Goal: Contribute content: Add original content to the website for others to see

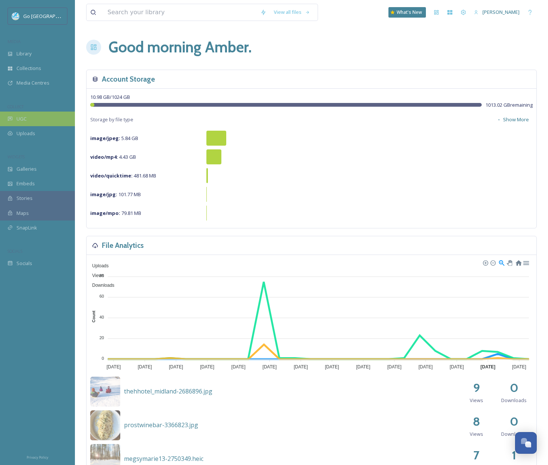
click at [29, 121] on div "UGC" at bounding box center [37, 119] width 75 height 15
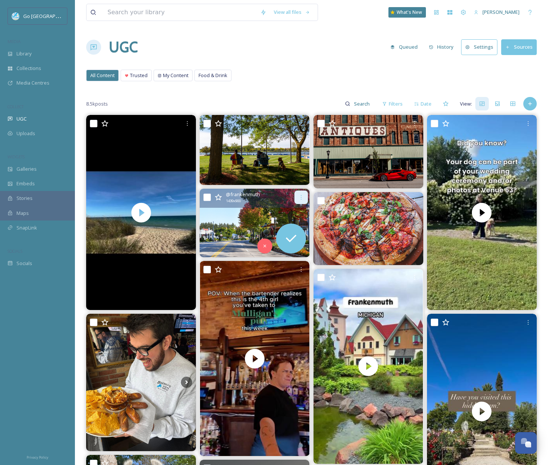
click at [302, 196] on icon at bounding box center [301, 197] width 6 height 6
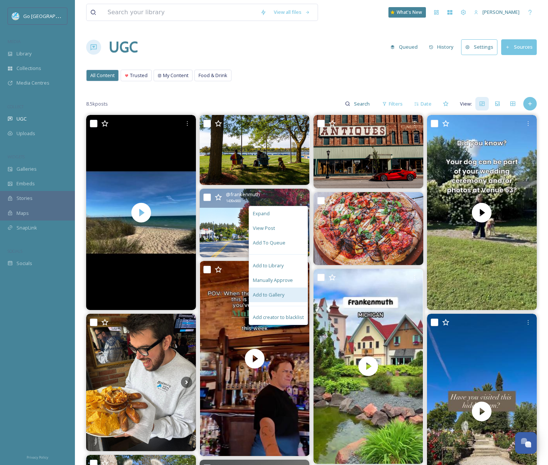
click at [270, 291] on span "Add to Gallery" at bounding box center [268, 294] width 31 height 7
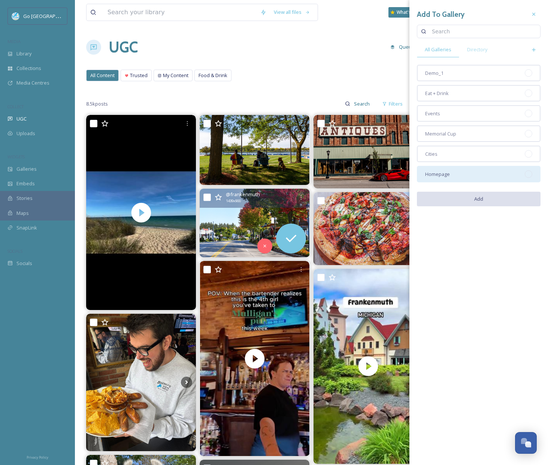
click at [442, 173] on span "Homepage" at bounding box center [437, 174] width 25 height 7
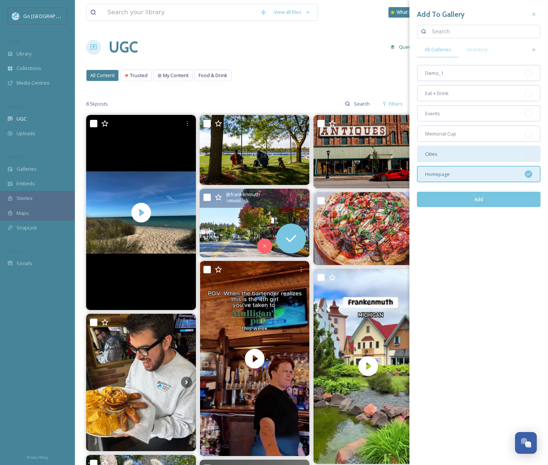
click at [449, 154] on div "Cities" at bounding box center [479, 154] width 124 height 16
click at [478, 198] on button "Add" at bounding box center [479, 199] width 124 height 15
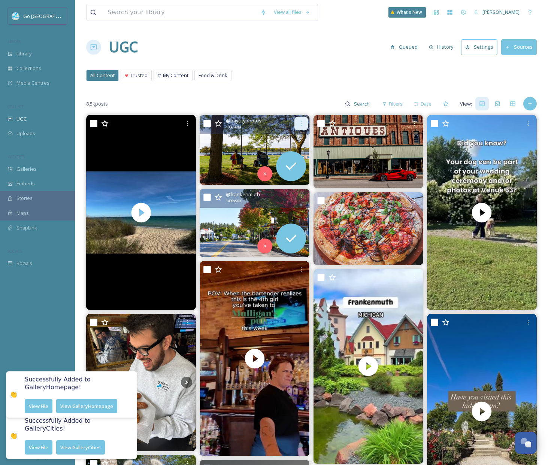
click at [304, 124] on div at bounding box center [300, 123] width 13 height 13
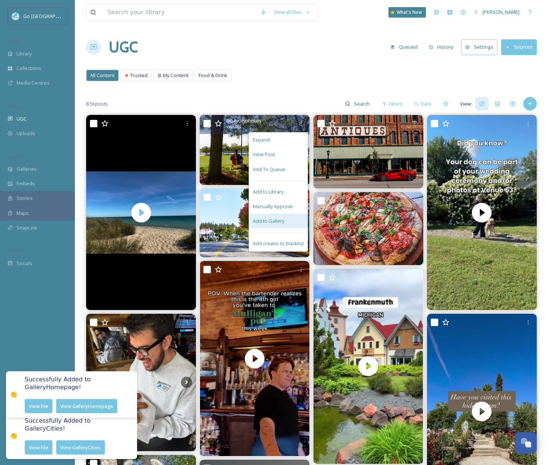
click at [281, 220] on span "Add to Gallery" at bounding box center [268, 220] width 31 height 7
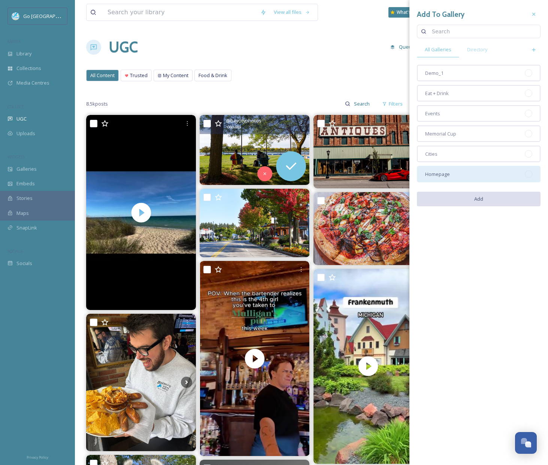
click at [444, 176] on span "Homepage" at bounding box center [437, 174] width 25 height 7
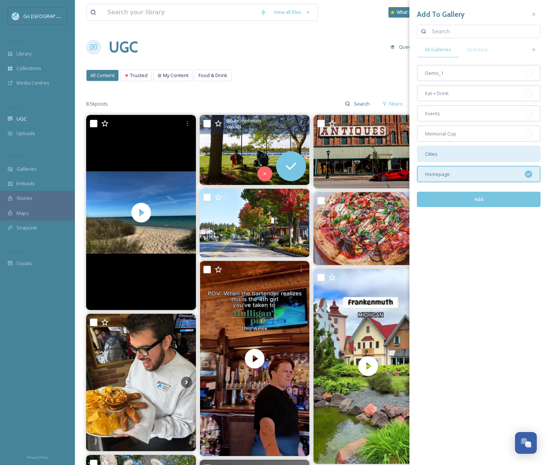
click at [438, 153] on div "Cities" at bounding box center [479, 154] width 124 height 16
click at [484, 196] on button "Add" at bounding box center [479, 199] width 124 height 15
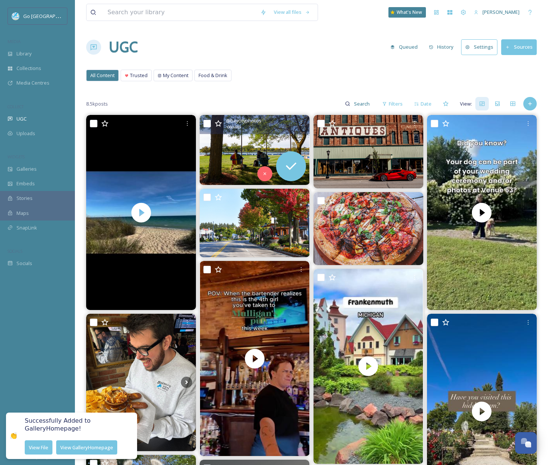
click at [316, 77] on div "All Content Trusted My Content Food & Drink All Content Trusted My Content Food…" at bounding box center [311, 77] width 450 height 15
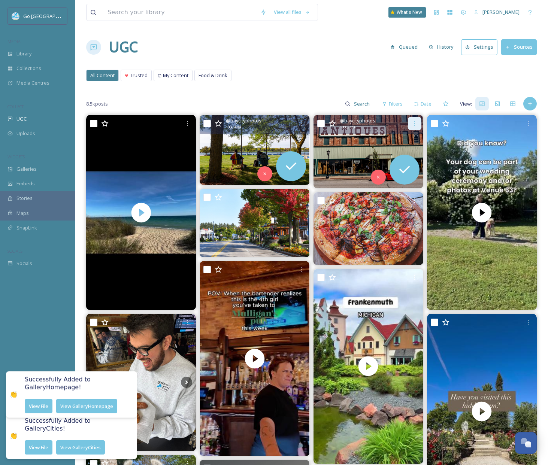
click at [417, 119] on div at bounding box center [414, 123] width 13 height 13
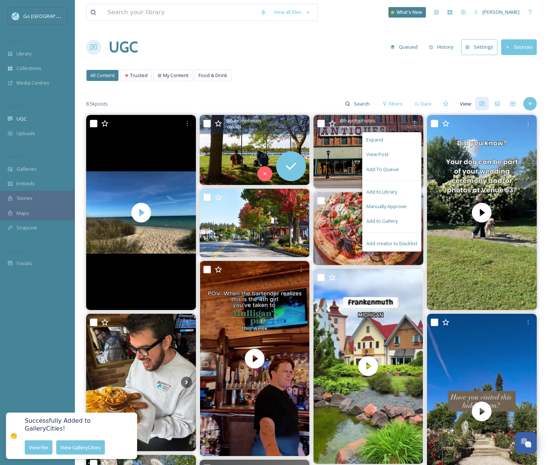
click at [397, 219] on div "Add to Gallery" at bounding box center [391, 221] width 58 height 15
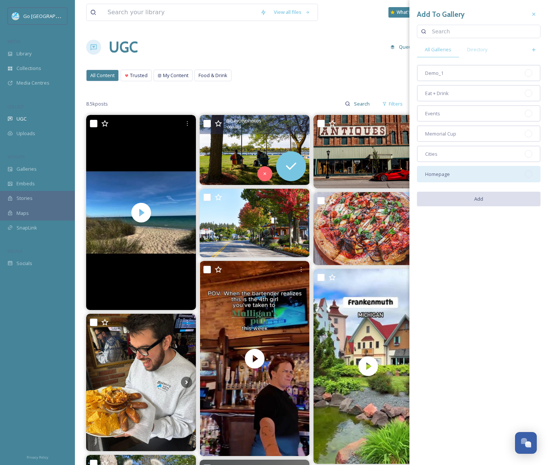
click at [449, 173] on div "Homepage" at bounding box center [479, 174] width 124 height 16
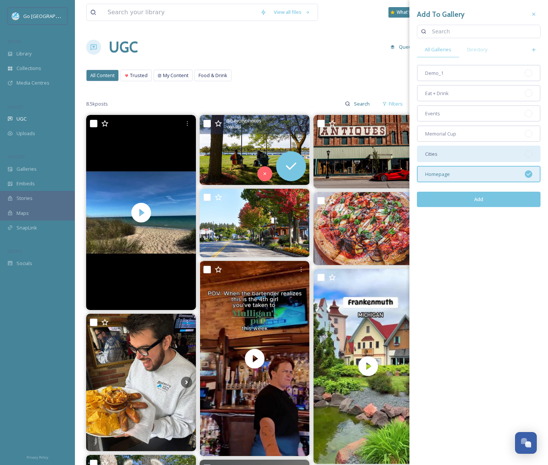
click at [445, 159] on div "Cities" at bounding box center [479, 154] width 124 height 16
click at [469, 201] on button "Add" at bounding box center [479, 199] width 124 height 15
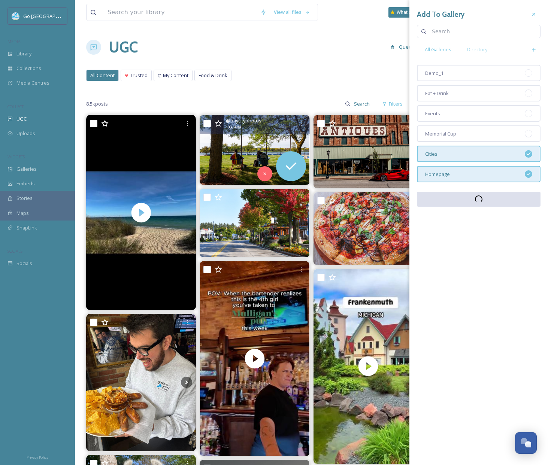
click at [301, 92] on div "View all files What's New [PERSON_NAME] UGC Queued History Settings Sources All…" at bounding box center [311, 432] width 473 height 865
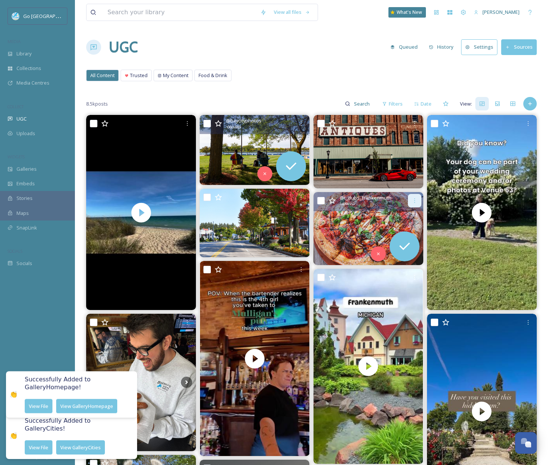
click at [412, 199] on icon at bounding box center [414, 201] width 6 height 6
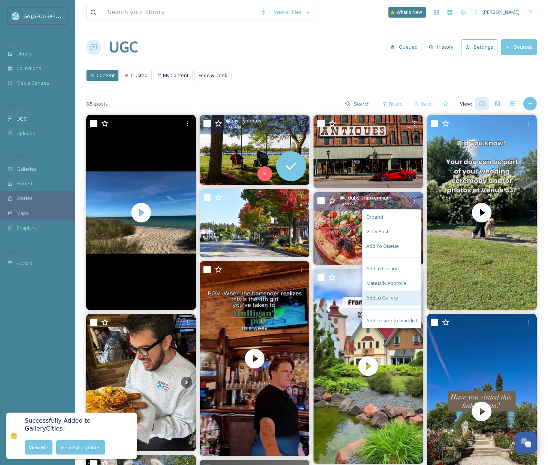
click at [385, 301] on span "Add to Gallery" at bounding box center [381, 297] width 31 height 7
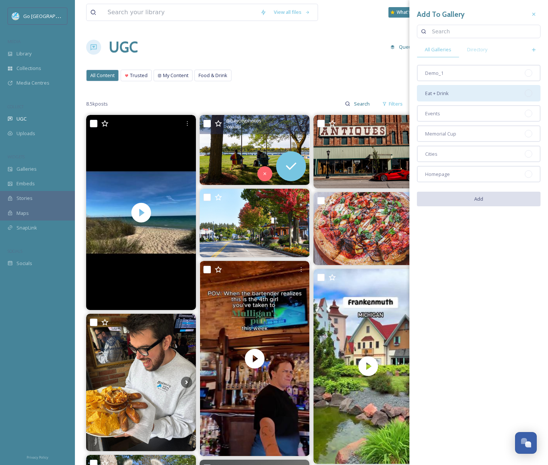
click at [457, 94] on div "Eat + Drink" at bounding box center [479, 93] width 124 height 16
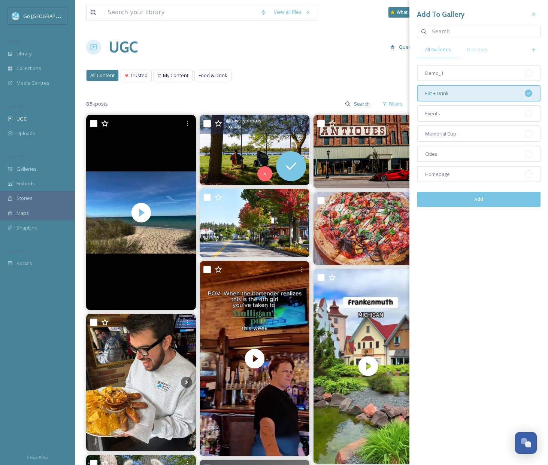
click at [485, 199] on button "Add" at bounding box center [479, 199] width 124 height 15
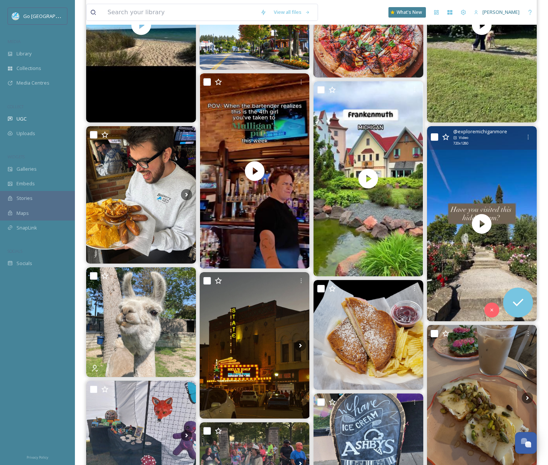
scroll to position [208, 0]
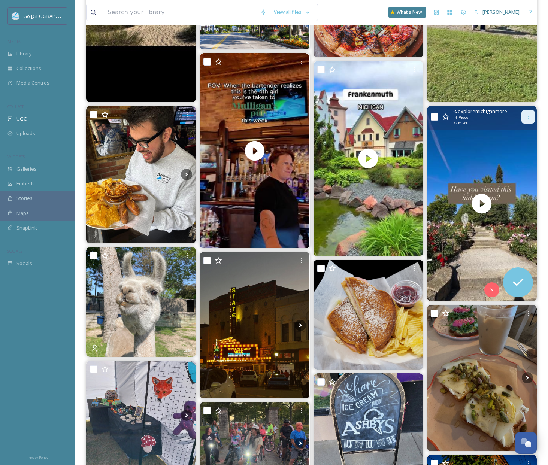
click at [529, 114] on icon at bounding box center [528, 117] width 6 height 6
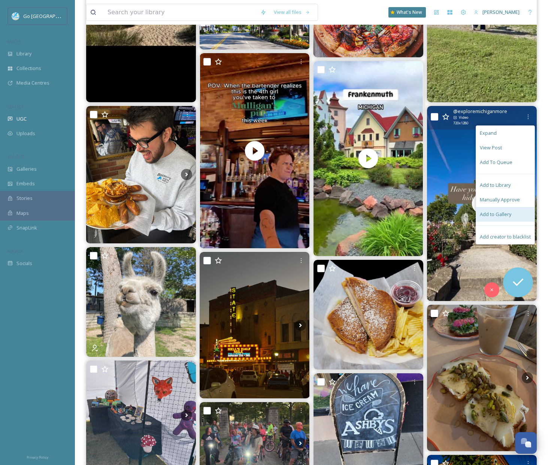
click at [496, 216] on span "Add to Gallery" at bounding box center [494, 214] width 31 height 7
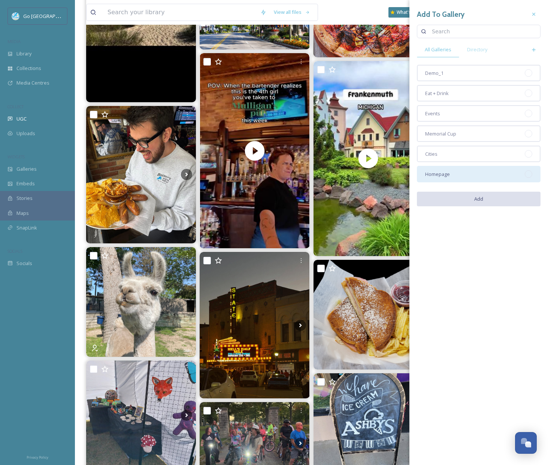
click at [481, 173] on div "Homepage" at bounding box center [479, 174] width 124 height 16
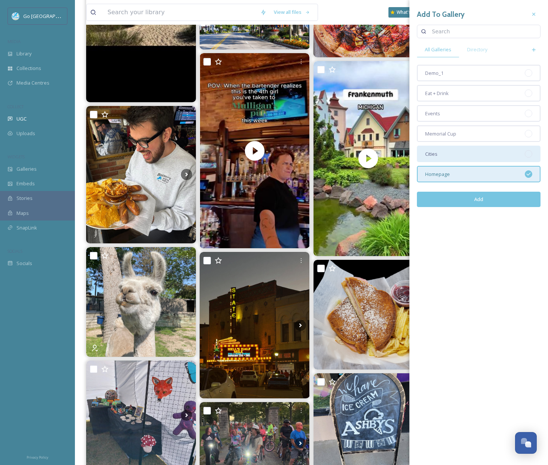
click at [455, 156] on div "Cities" at bounding box center [479, 154] width 124 height 16
click at [481, 200] on button "Add" at bounding box center [479, 199] width 124 height 15
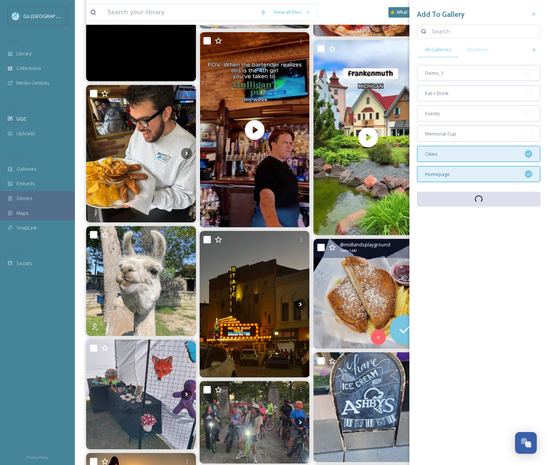
scroll to position [410, 0]
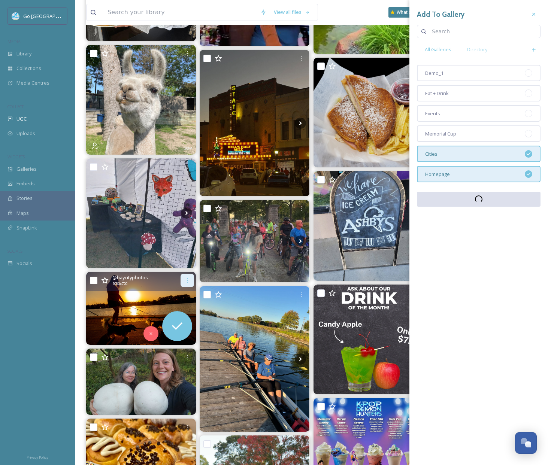
click at [186, 282] on icon at bounding box center [187, 280] width 6 height 6
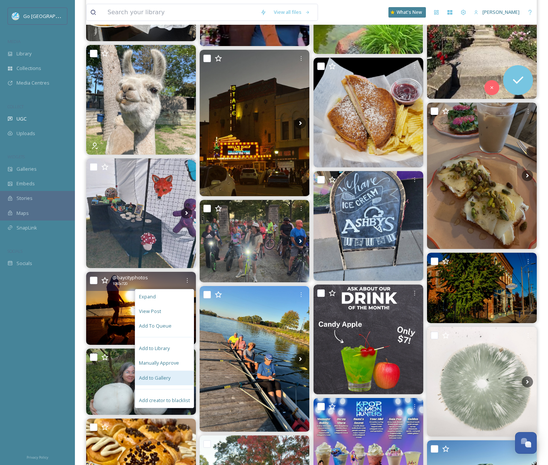
click at [176, 382] on div "Add to Gallery" at bounding box center [164, 378] width 58 height 15
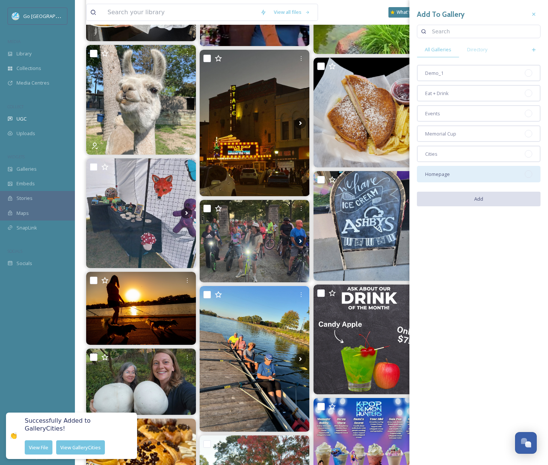
click at [438, 171] on span "Homepage" at bounding box center [437, 174] width 25 height 7
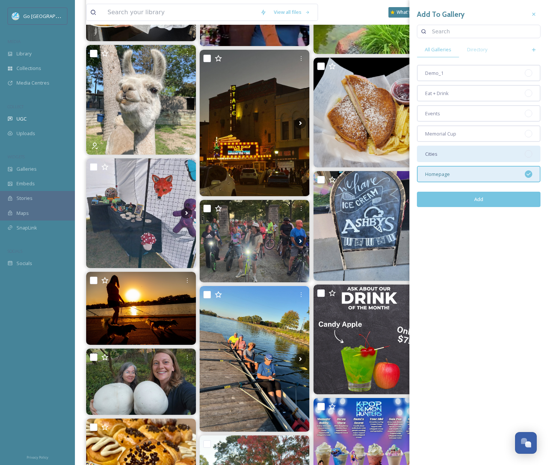
click at [450, 156] on div "Cities" at bounding box center [479, 154] width 124 height 16
click at [486, 199] on button "Add" at bounding box center [479, 199] width 124 height 15
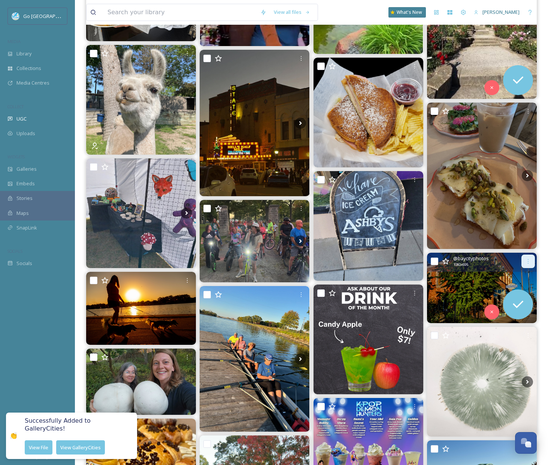
click at [530, 257] on div at bounding box center [527, 261] width 13 height 13
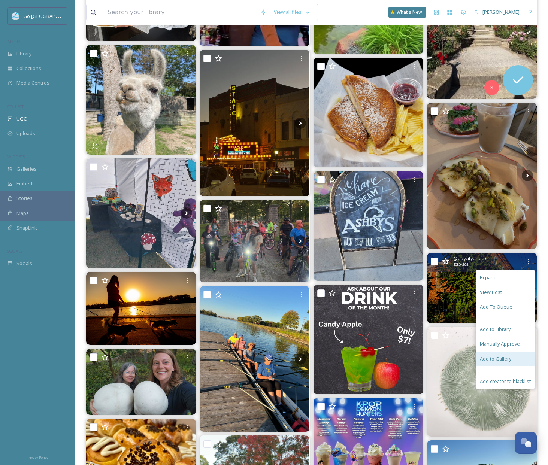
click at [502, 360] on span "Add to Gallery" at bounding box center [494, 358] width 31 height 7
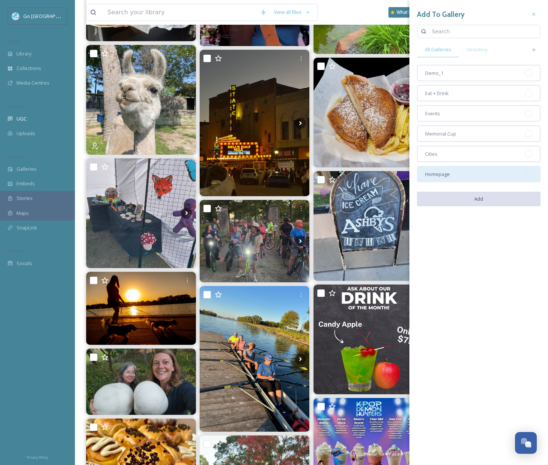
click at [453, 177] on div "Homepage" at bounding box center [479, 174] width 124 height 16
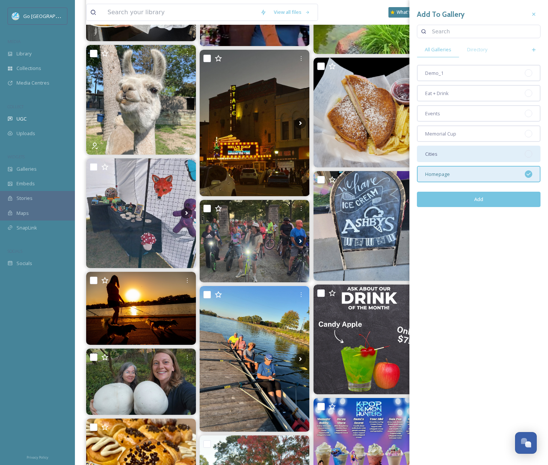
click at [453, 157] on div "Cities" at bounding box center [479, 154] width 124 height 16
click at [484, 204] on button "Add" at bounding box center [479, 199] width 124 height 15
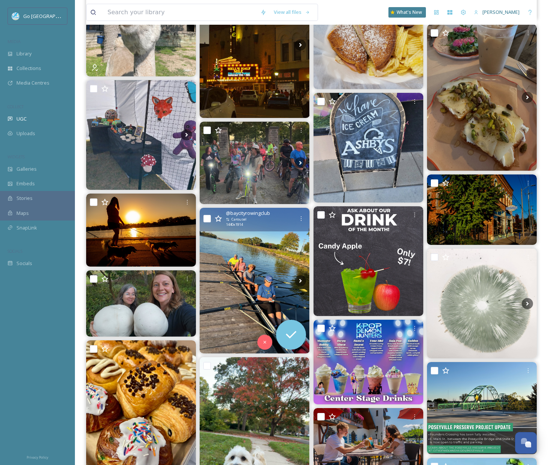
scroll to position [482, 0]
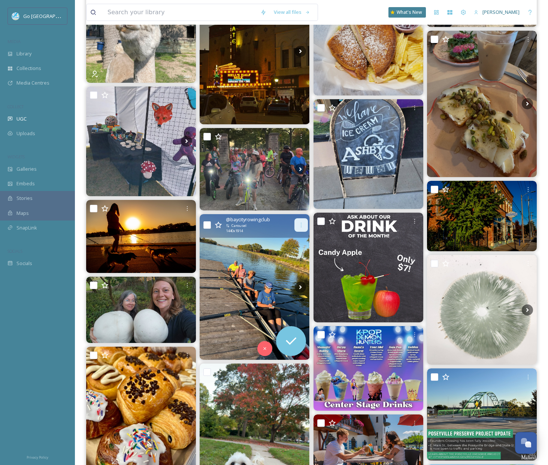
click at [301, 222] on icon at bounding box center [301, 225] width 6 height 6
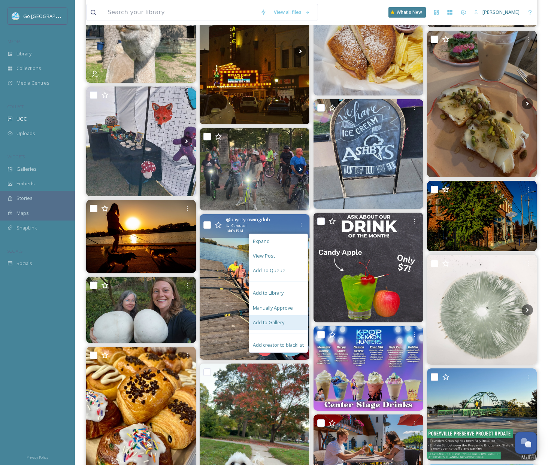
click at [281, 321] on span "Add to Gallery" at bounding box center [268, 322] width 31 height 7
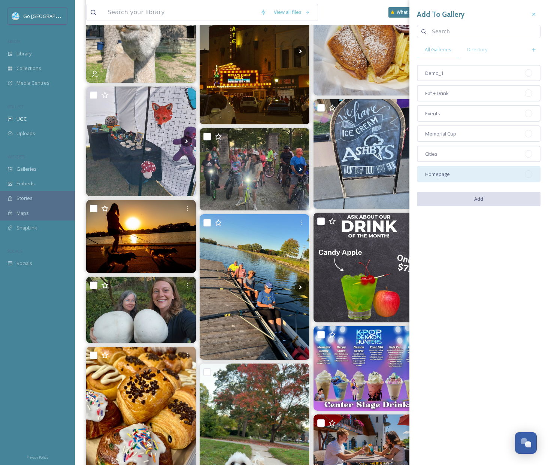
click at [472, 177] on div "Homepage" at bounding box center [479, 174] width 124 height 16
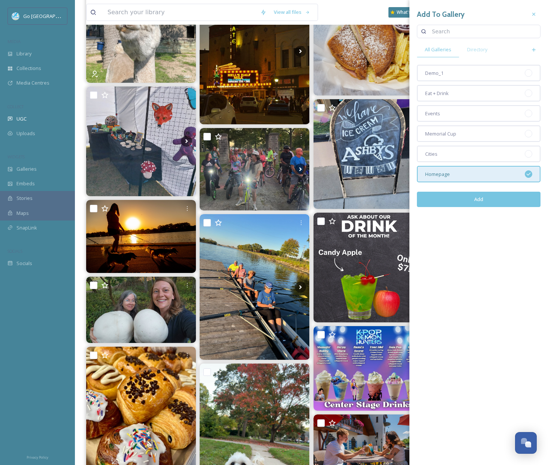
click at [486, 202] on button "Add" at bounding box center [479, 199] width 124 height 15
